Goal: Transaction & Acquisition: Download file/media

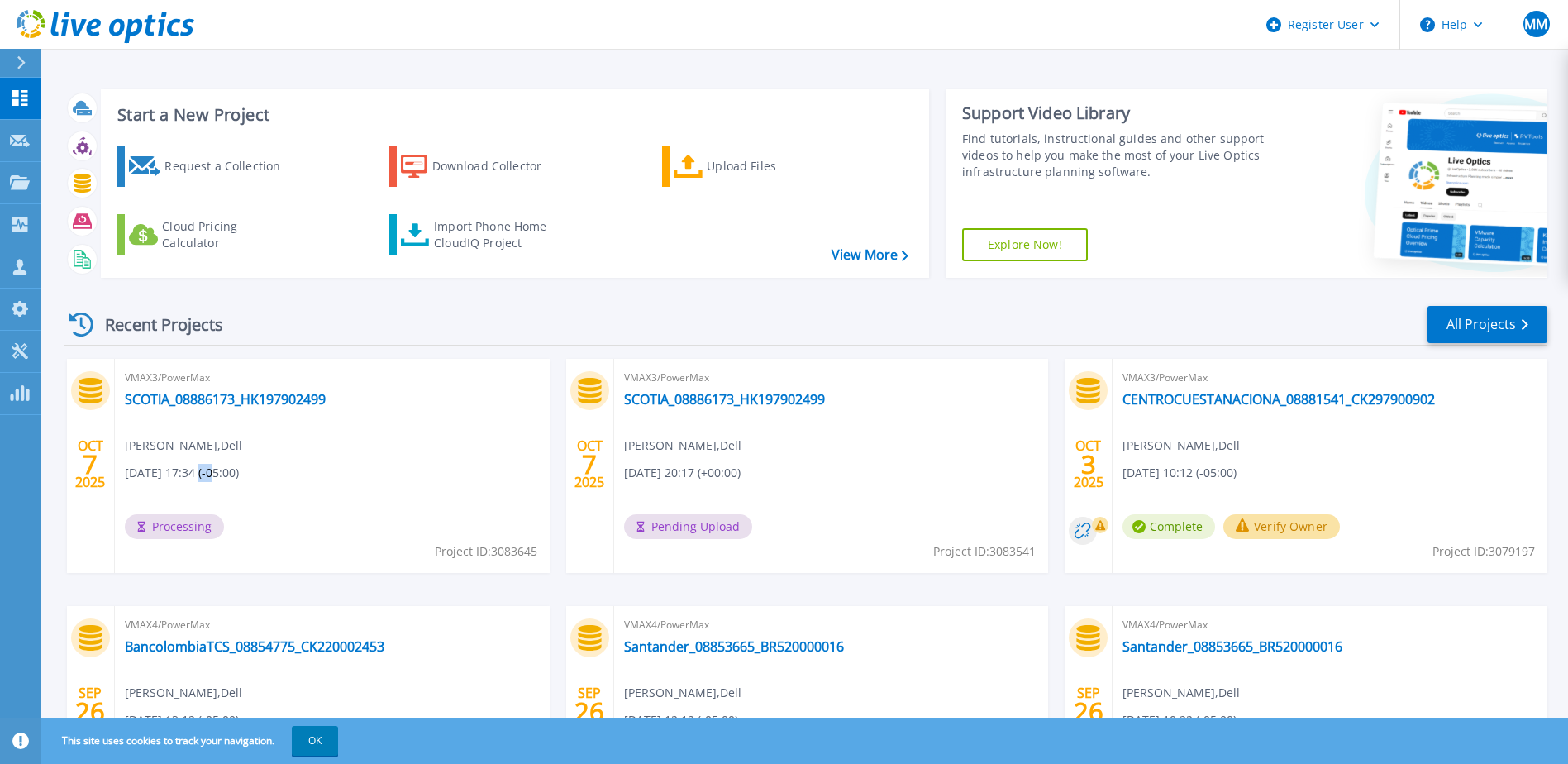
drag, startPoint x: 198, startPoint y: 474, endPoint x: 216, endPoint y: 473, distance: 18.0
click at [216, 473] on span "[DATE] 17:34 (-05:00)" at bounding box center [182, 473] width 114 height 18
click at [844, 489] on div "VMAX3/PowerMax SCOTIA_08886173_HK197902499 Michelle Martinez , Dell 10/07/2025,…" at bounding box center [832, 465] width 435 height 214
click at [178, 526] on span "Complete" at bounding box center [171, 526] width 92 height 25
click at [257, 405] on link "SCOTIA_08886173_HK197902499" at bounding box center [225, 400] width 201 height 17
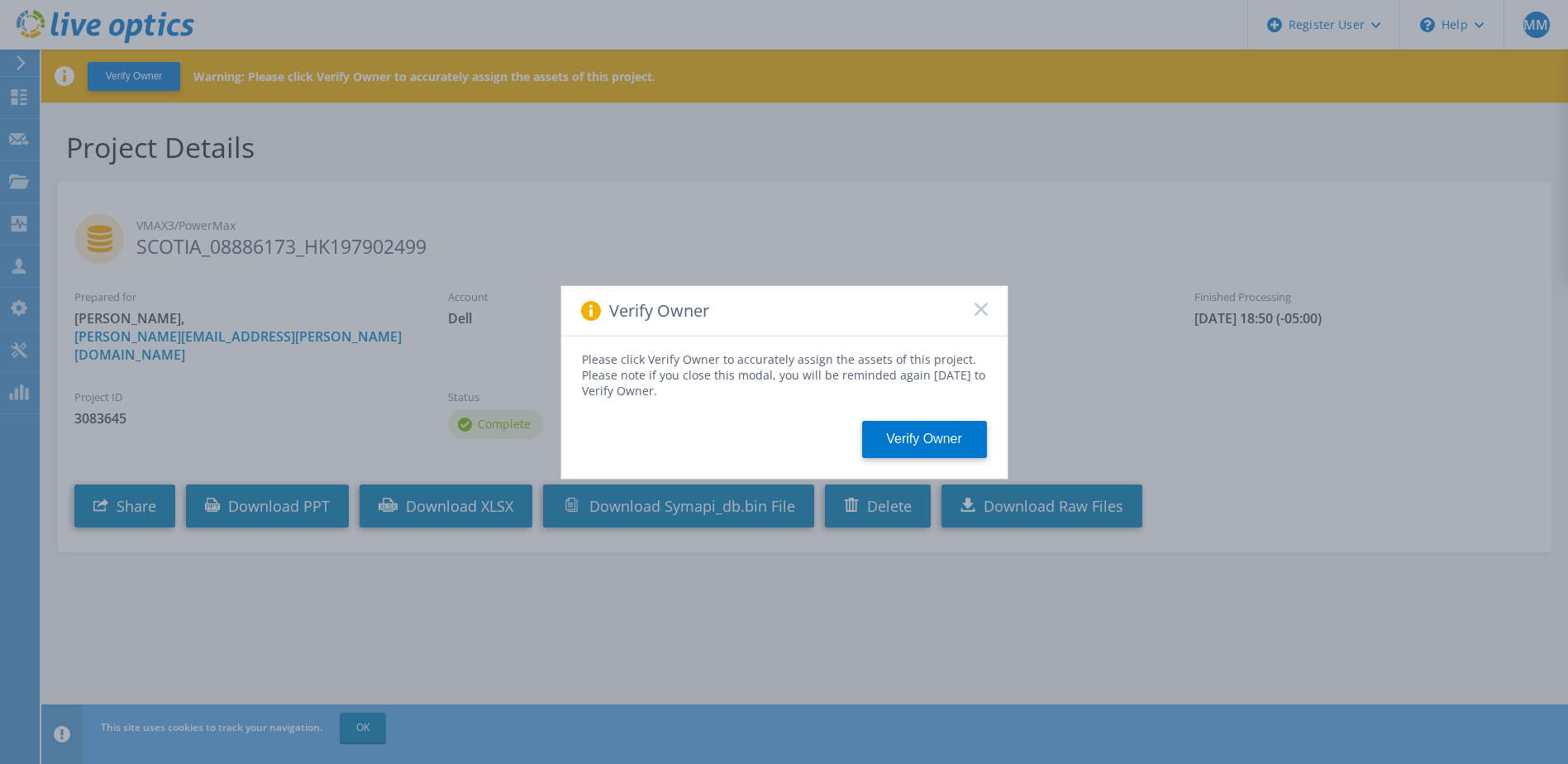
click at [981, 305] on icon at bounding box center [981, 309] width 13 height 13
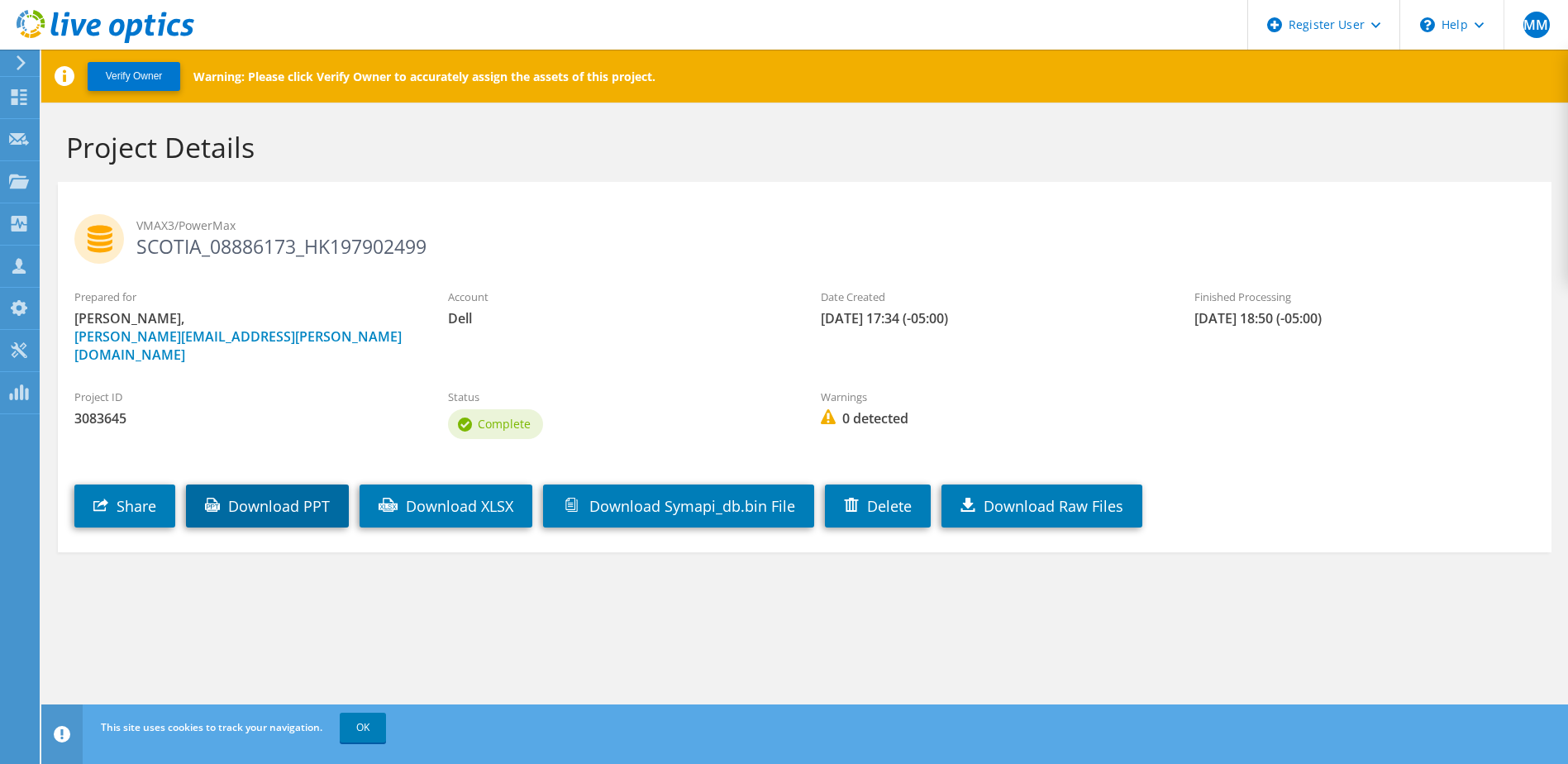
click at [248, 488] on link "Download PPT" at bounding box center [267, 506] width 162 height 43
drag, startPoint x: 141, startPoint y: 401, endPoint x: 66, endPoint y: 399, distance: 75.0
click at [66, 399] on div "Project ID 3083645" at bounding box center [245, 407] width 374 height 55
copy span "3083645"
